Goal: Transaction & Acquisition: Purchase product/service

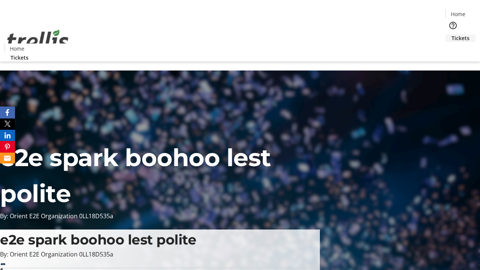
click at [452, 34] on span "Tickets" at bounding box center [461, 38] width 18 height 8
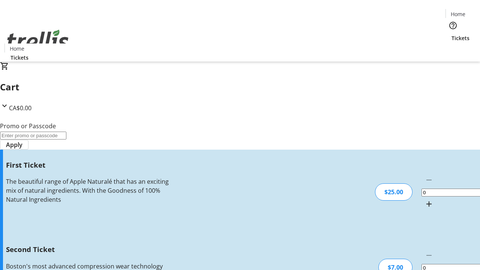
click at [425, 200] on mat-icon "Increment by one" at bounding box center [429, 204] width 9 height 9
type input "1"
type input "2"
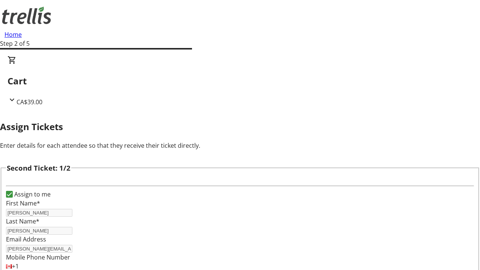
type input "Ima"
type input "[PERSON_NAME]"
type input "[EMAIL_ADDRESS][DOMAIN_NAME]"
